Goal: Check status: Check status

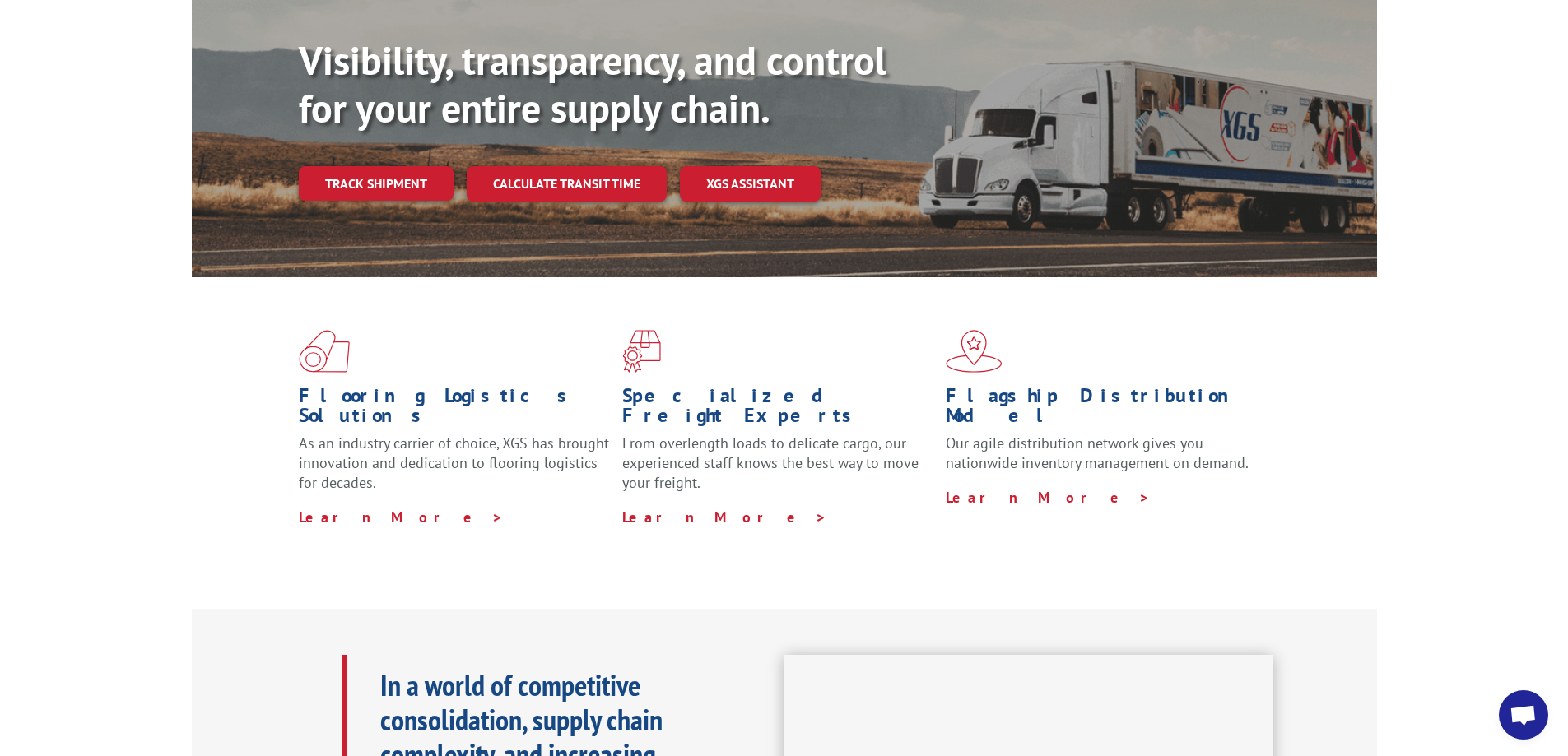
scroll to position [96, 0]
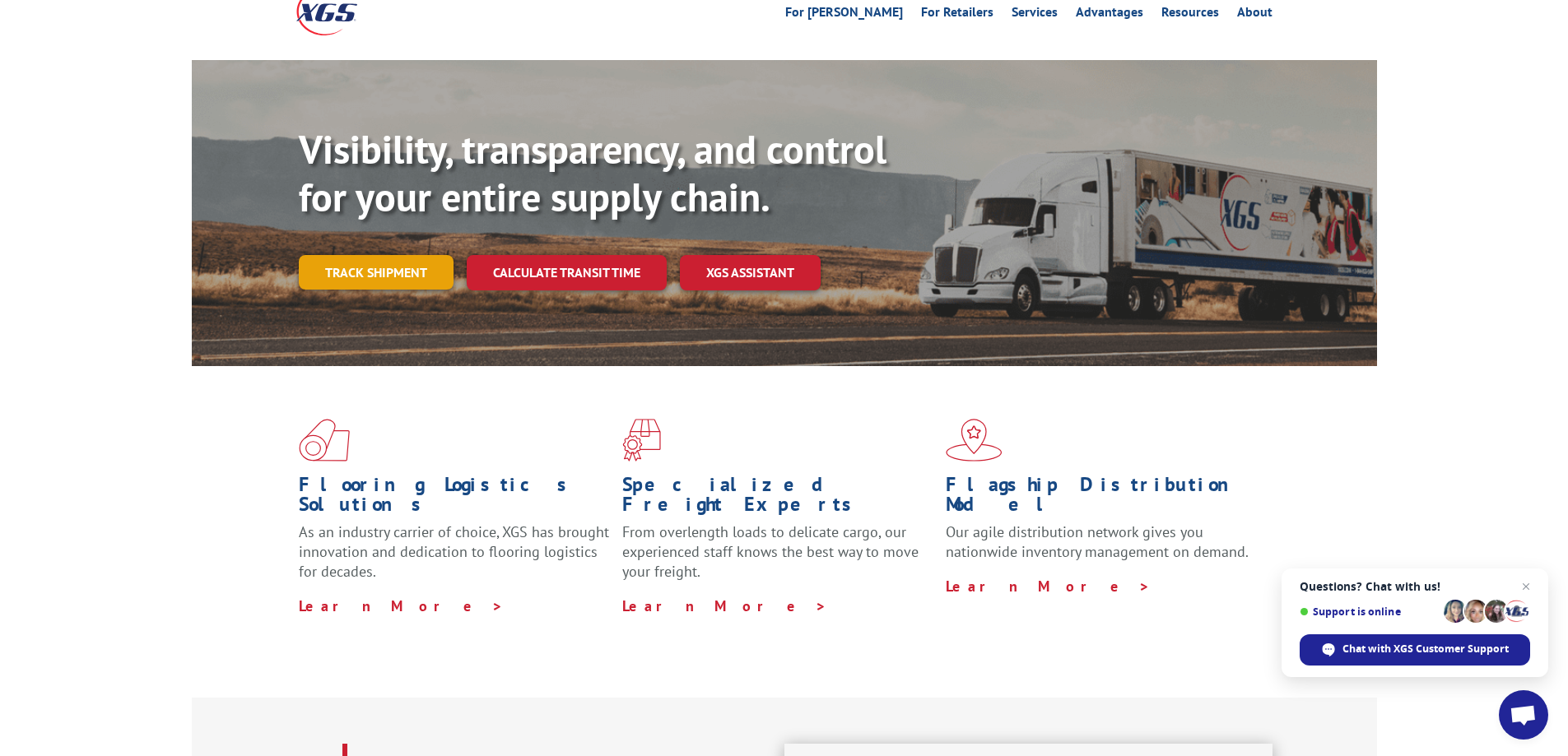
click at [382, 255] on link "Track shipment" at bounding box center [375, 272] width 154 height 35
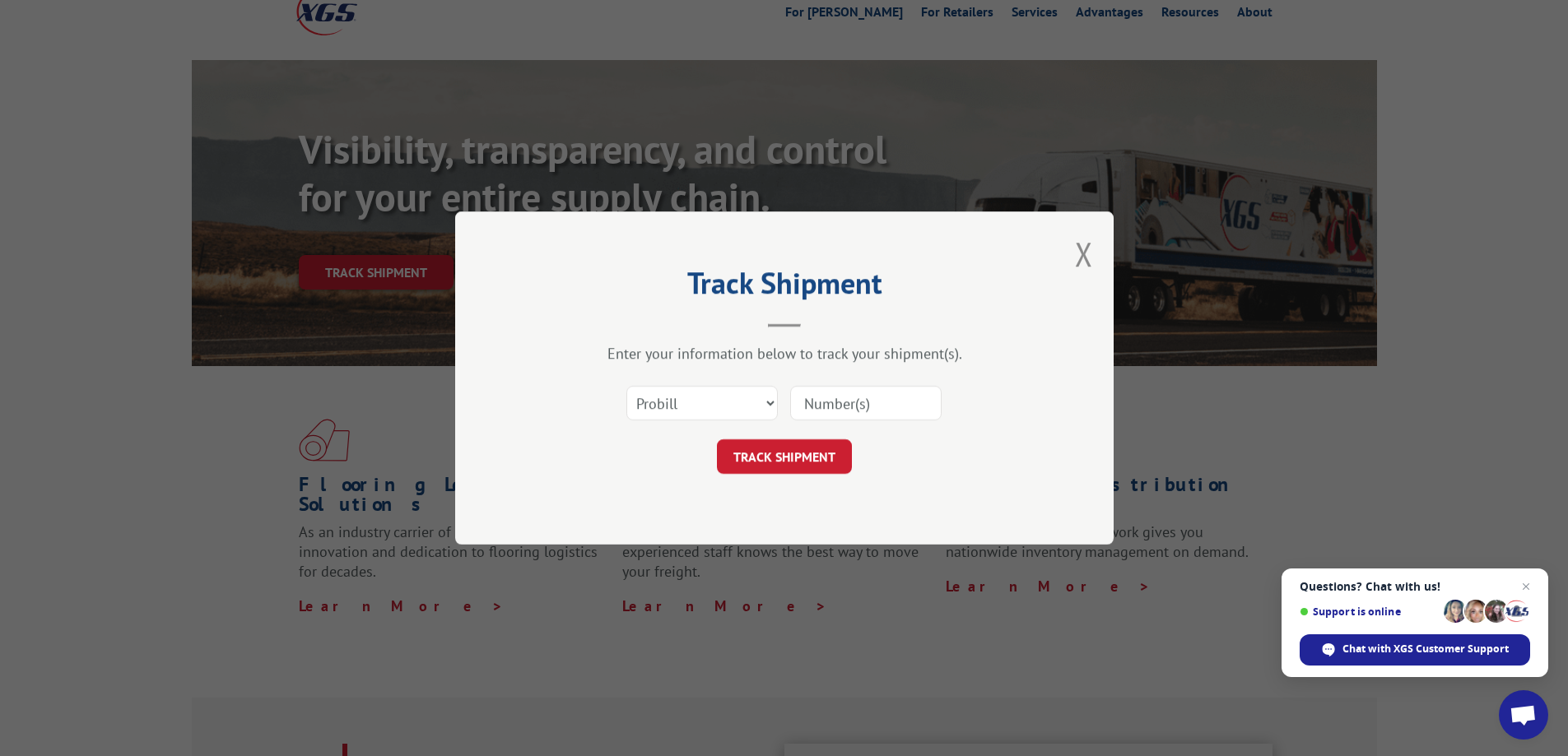
click at [864, 407] on input at bounding box center [866, 403] width 152 height 35
paste input "17428505"
type input "17428505"
click at [780, 454] on button "TRACK SHIPMENT" at bounding box center [784, 457] width 135 height 35
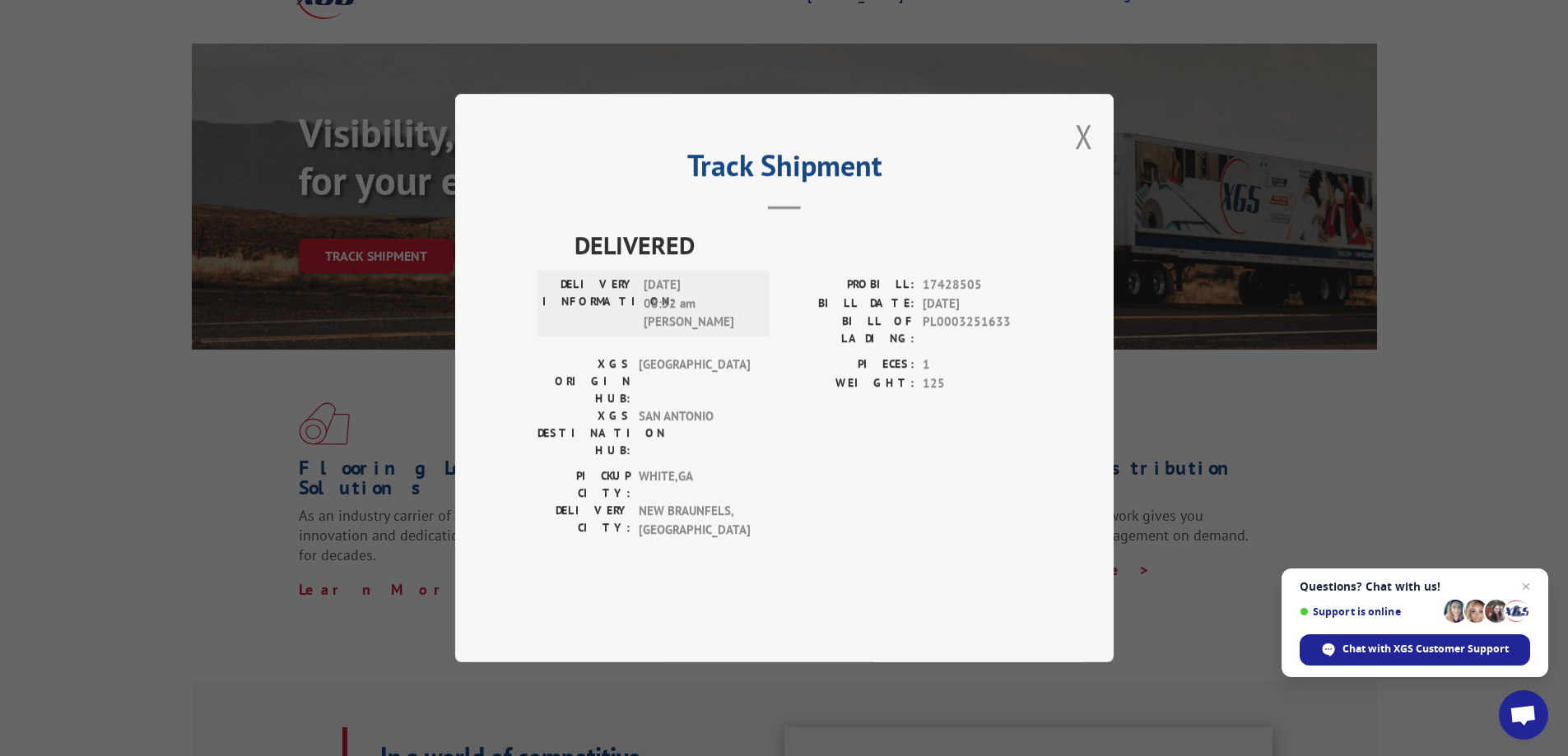
scroll to position [106, 0]
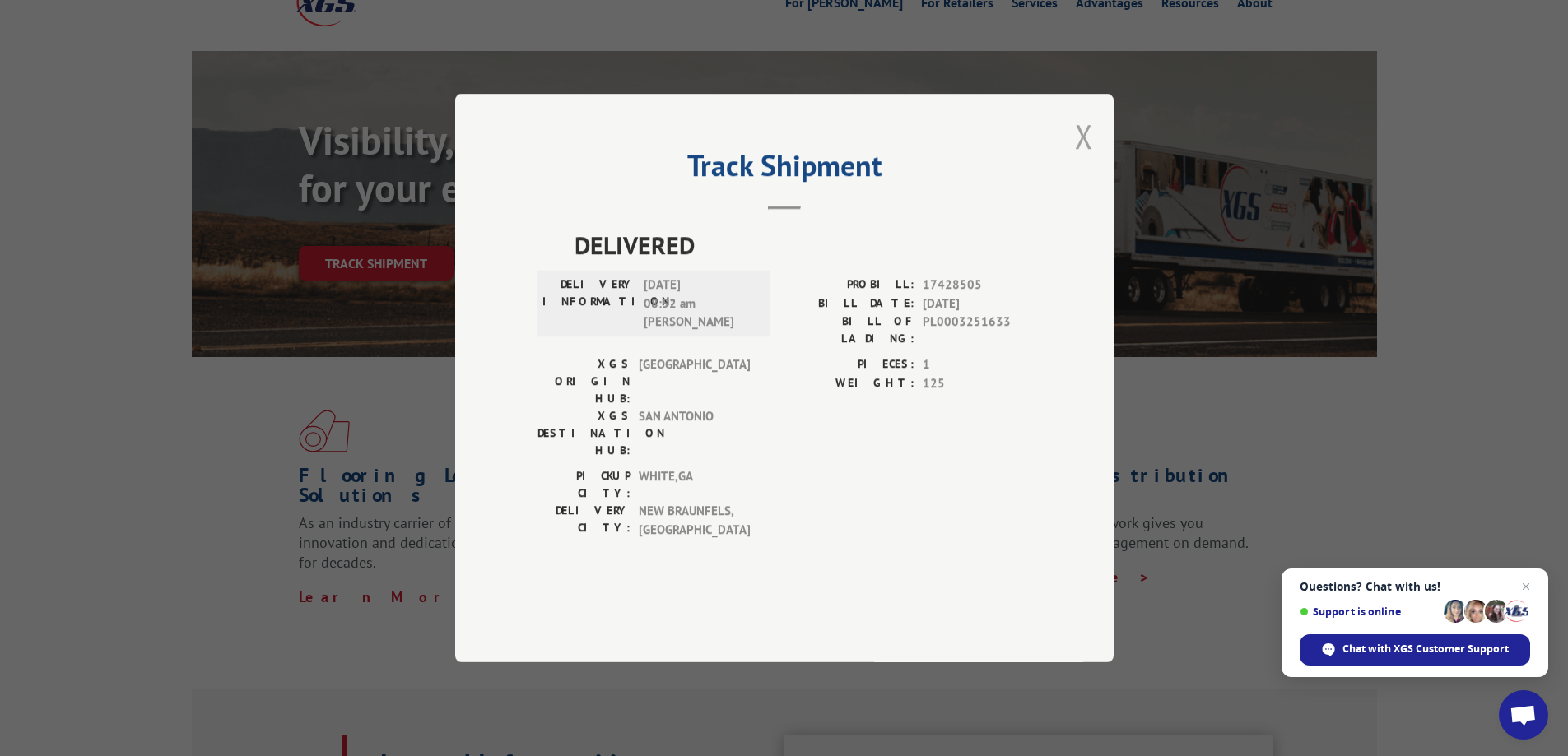
click at [1081, 158] on button "Close modal" at bounding box center [1083, 135] width 18 height 43
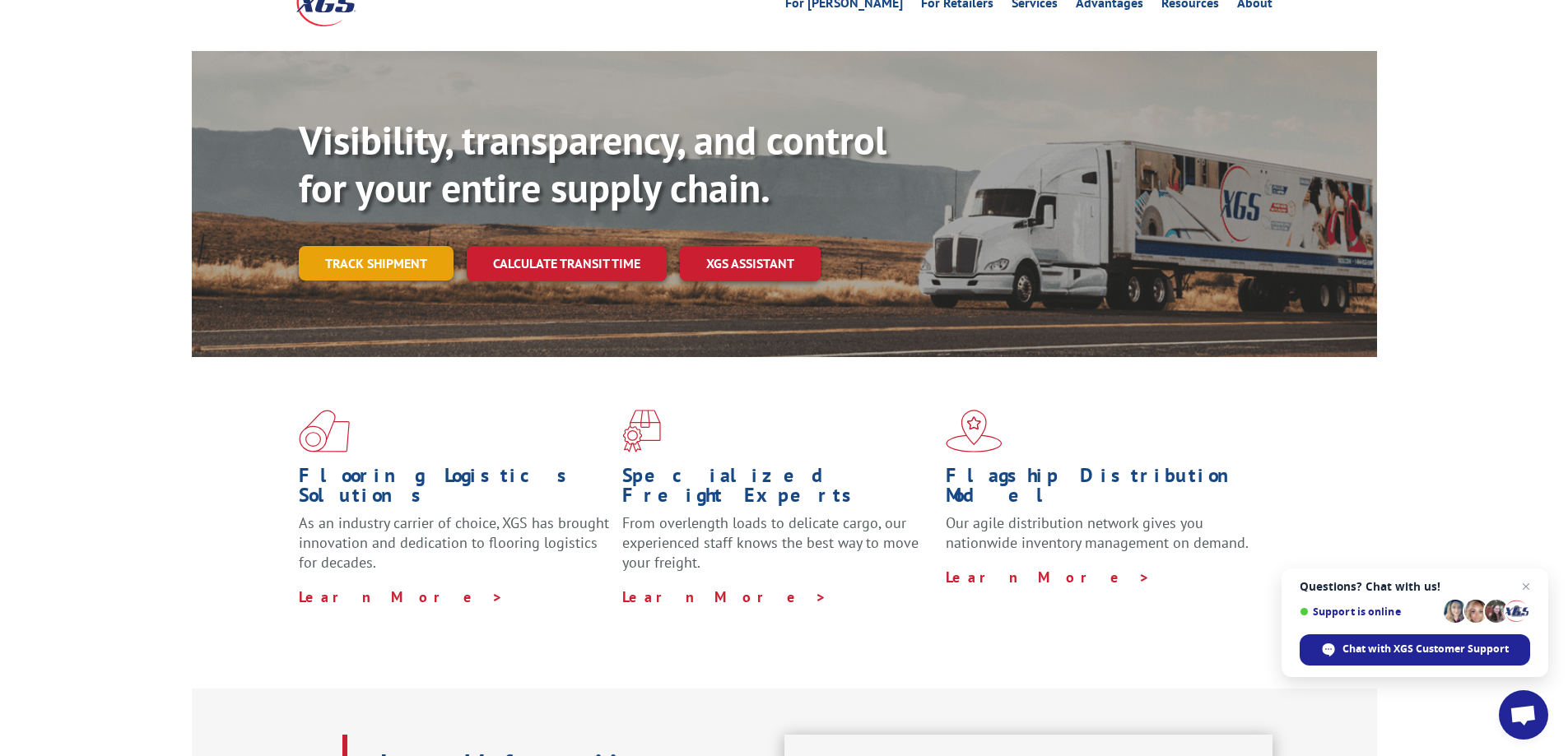
click at [384, 246] on link "Track shipment" at bounding box center [375, 263] width 154 height 35
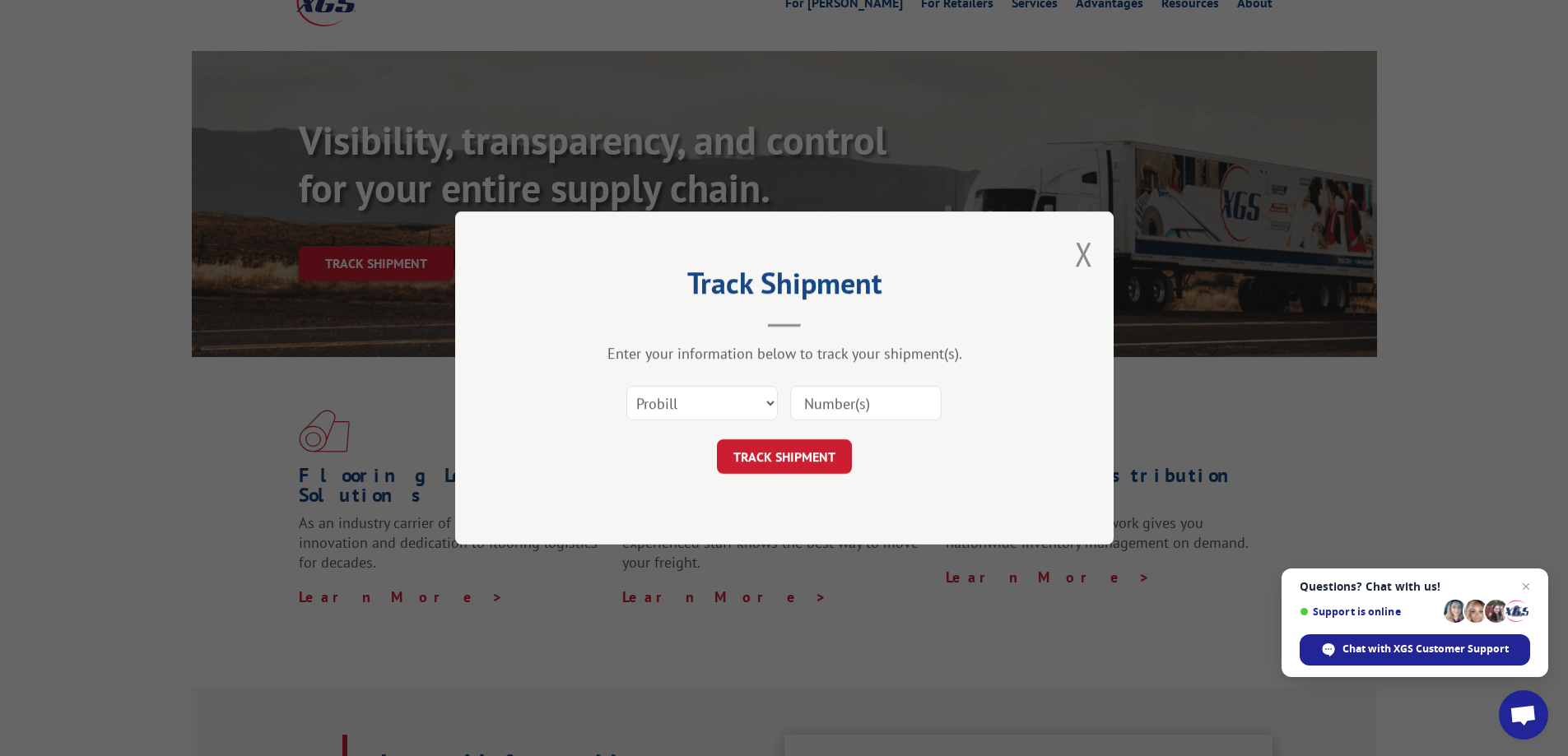
click at [850, 406] on input at bounding box center [866, 403] width 152 height 35
paste input "17428505"
type input "17428505"
click button "TRACK SHIPMENT" at bounding box center [784, 457] width 135 height 35
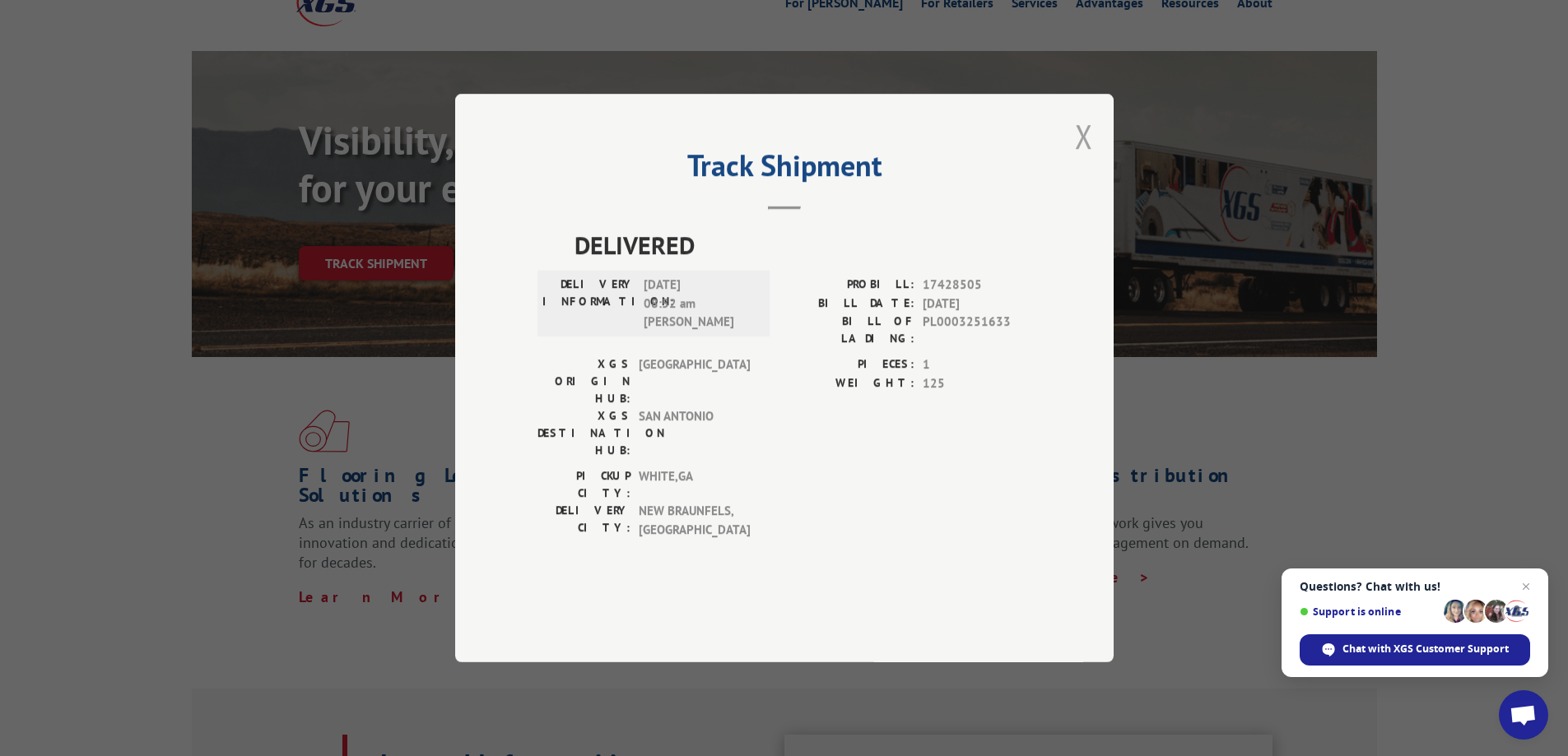
click at [1075, 158] on button "Close modal" at bounding box center [1083, 135] width 18 height 43
